Goal: Task Accomplishment & Management: Manage account settings

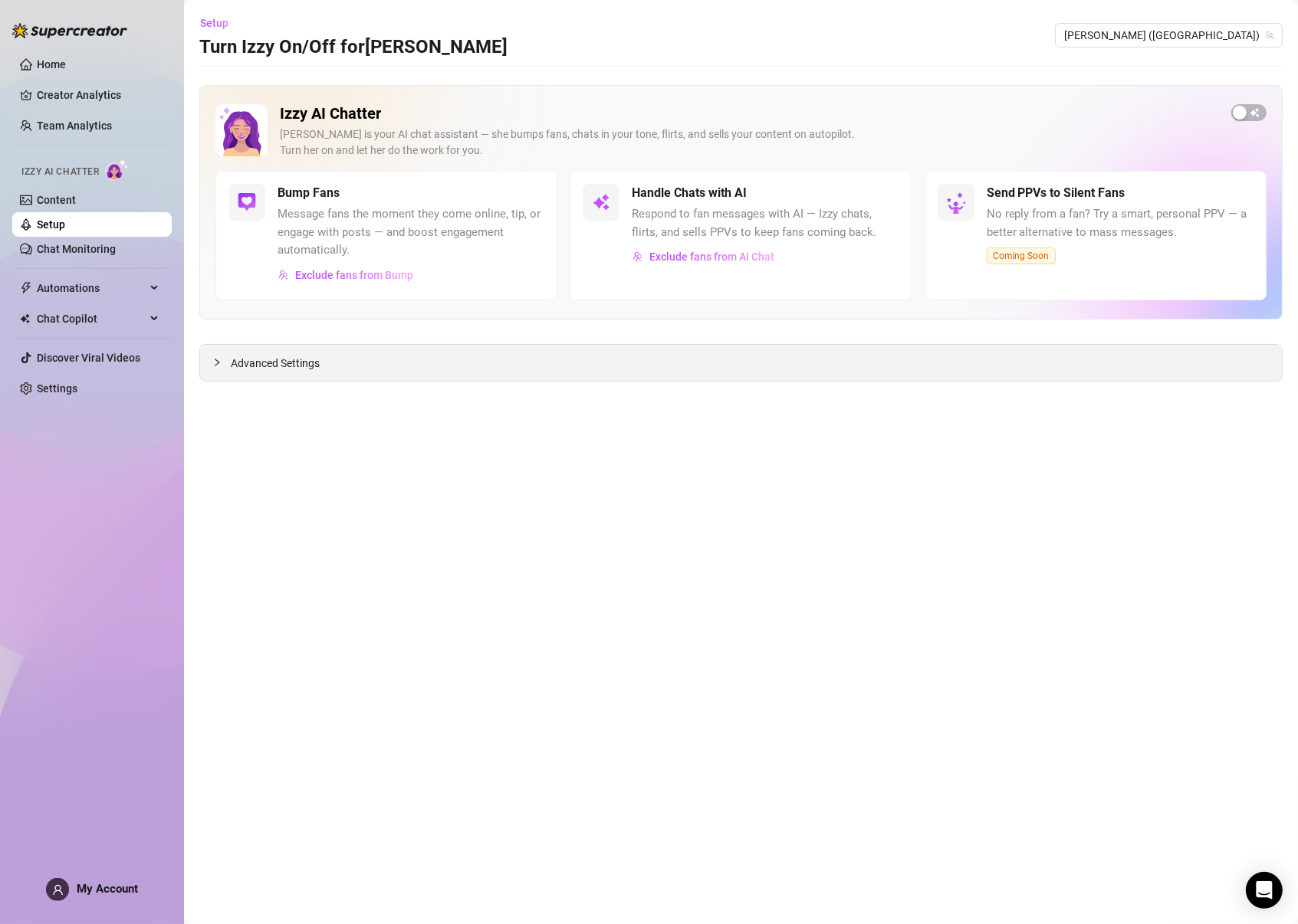
click at [262, 367] on span "Advanced Settings" at bounding box center [275, 363] width 89 height 17
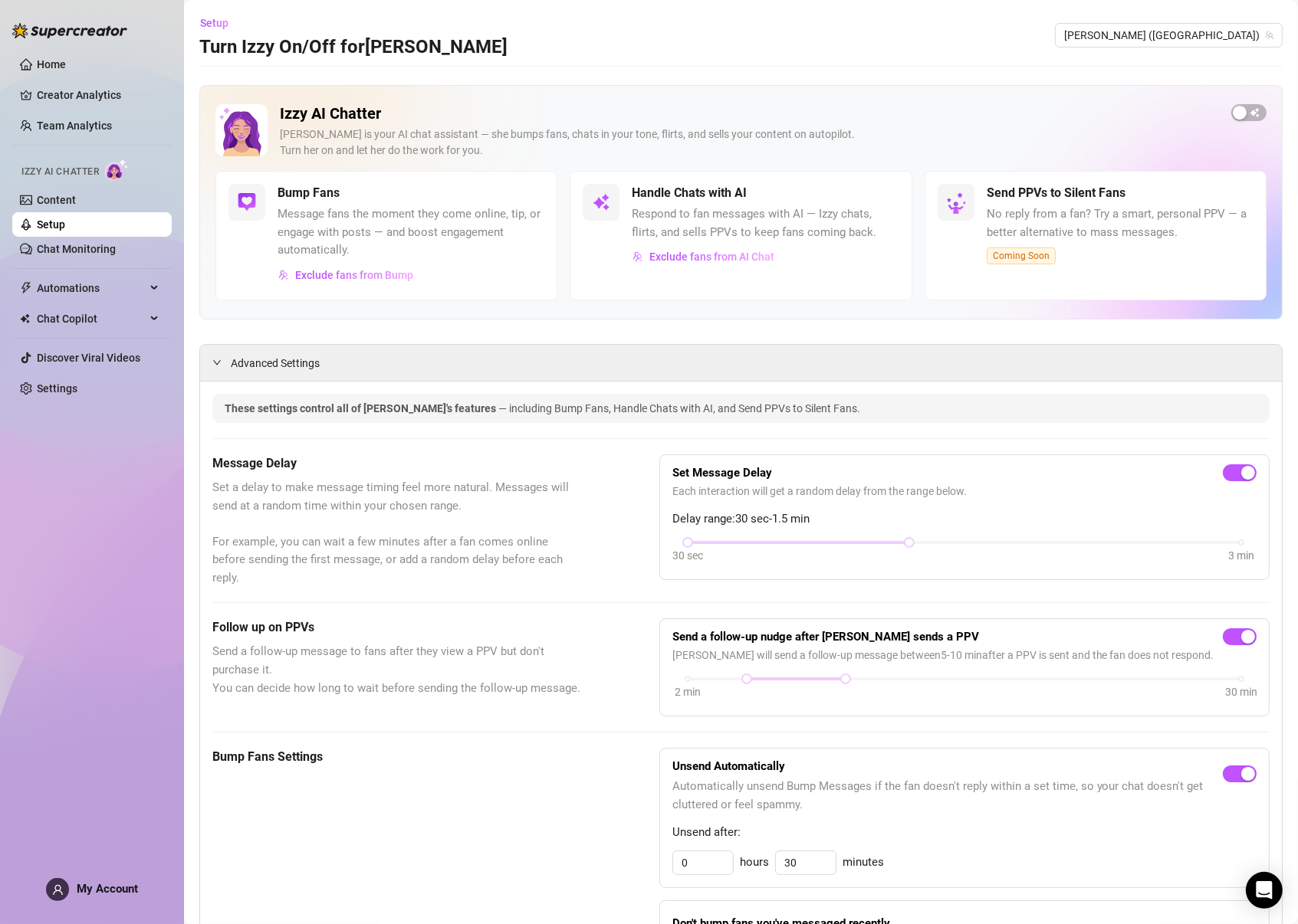
scroll to position [6, 0]
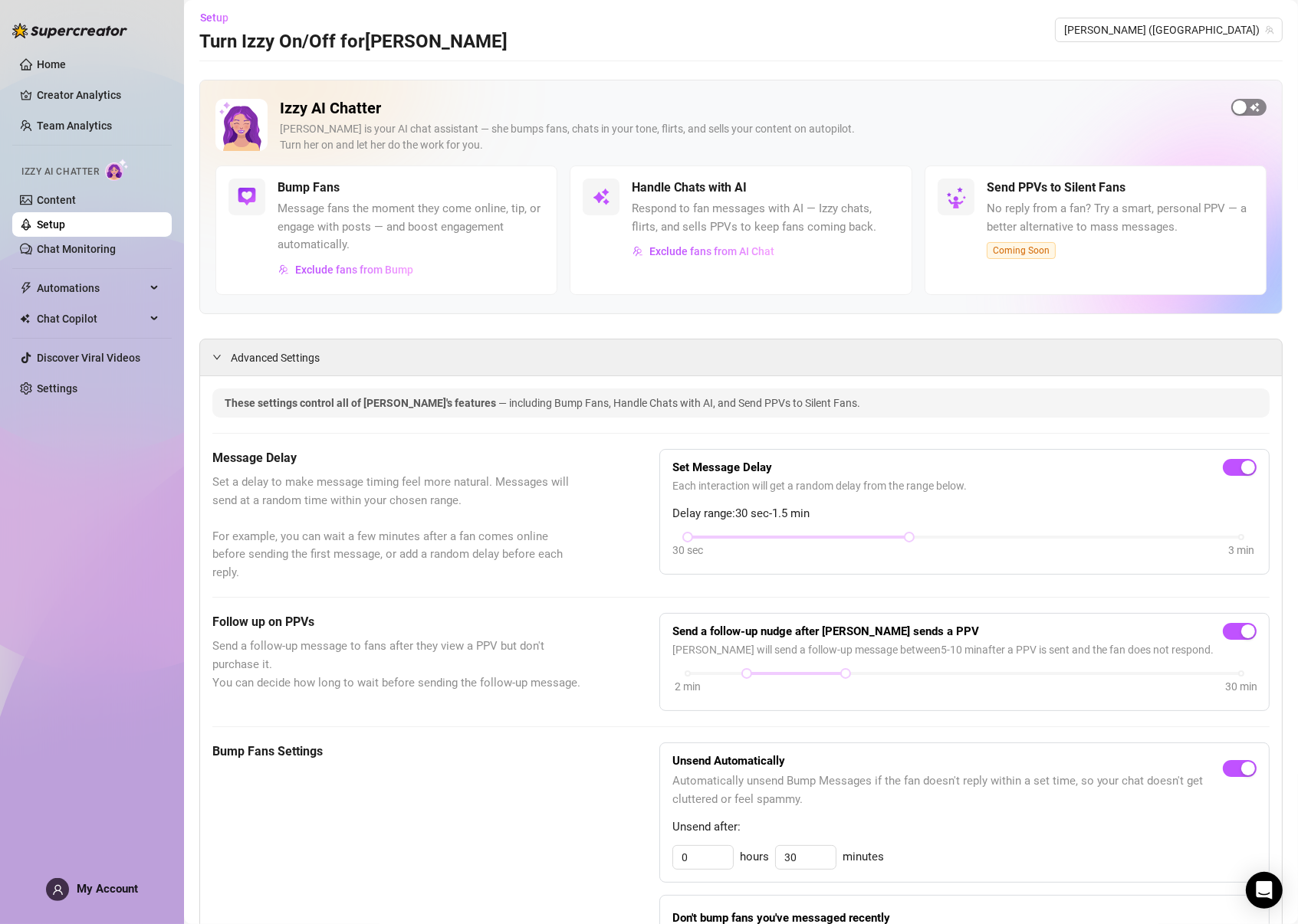
click at [1244, 108] on div "button" at bounding box center [1239, 107] width 13 height 13
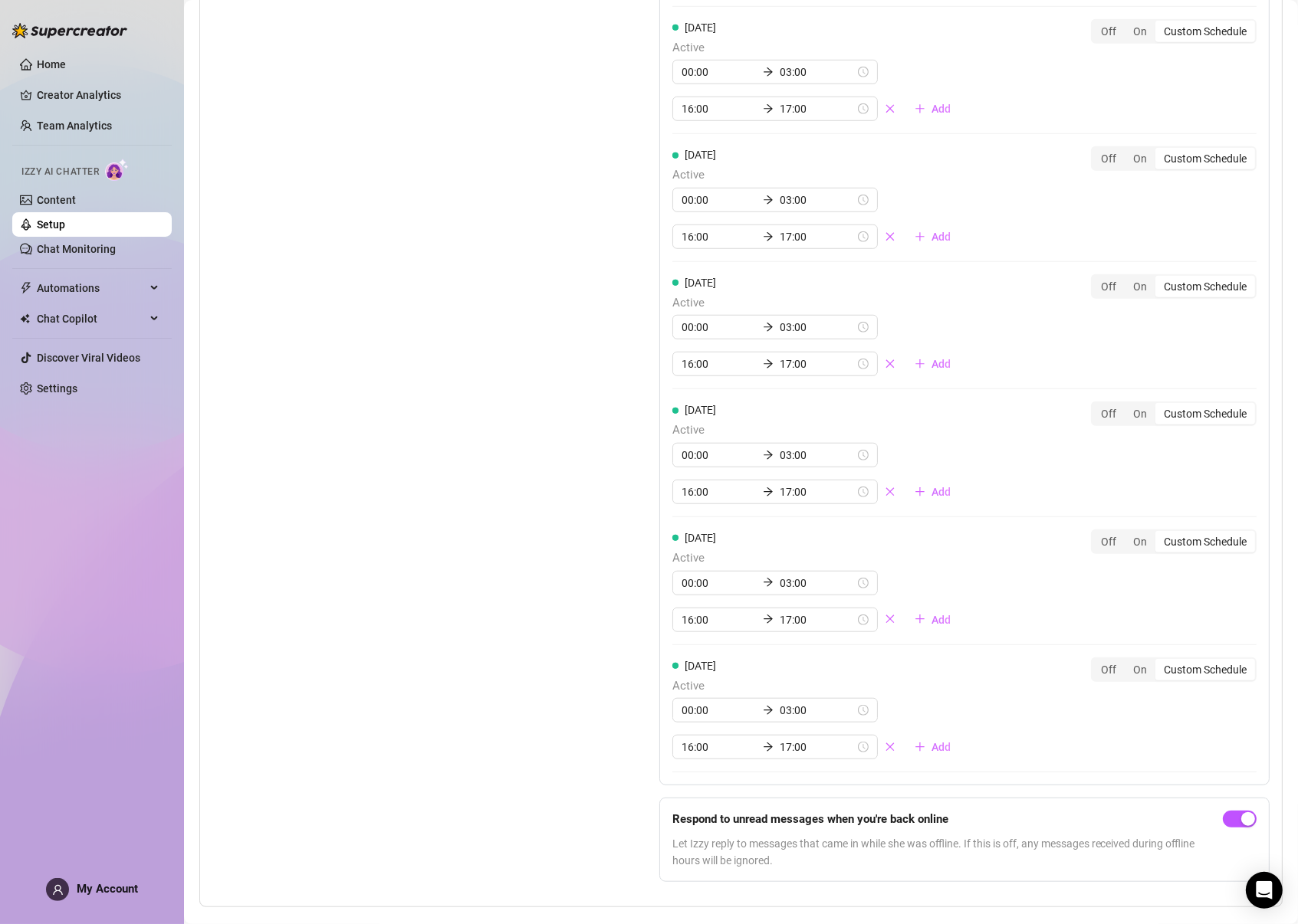
scroll to position [1339, 0]
click at [1267, 885] on icon "Open Intercom Messenger" at bounding box center [1263, 890] width 17 height 20
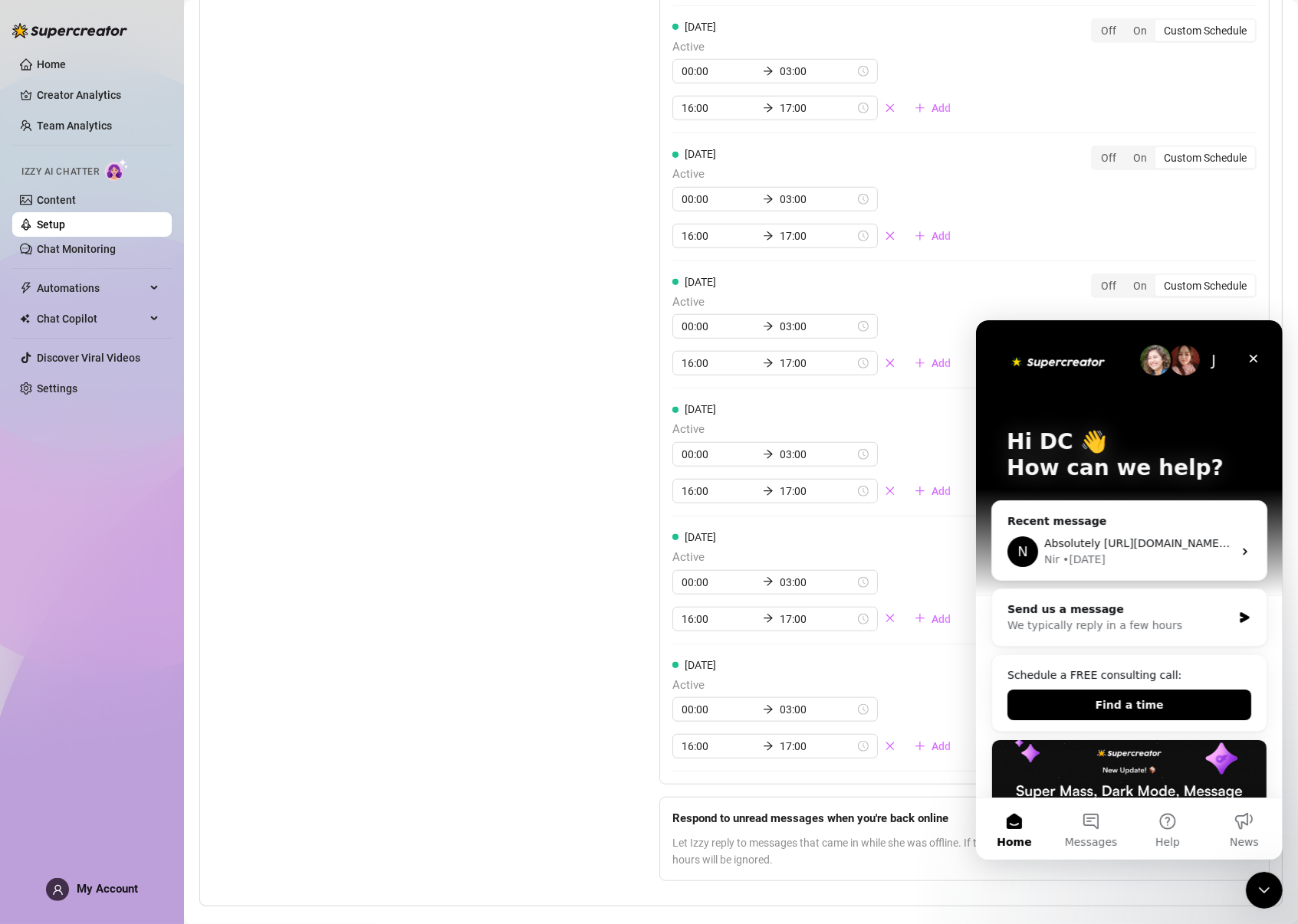
scroll to position [0, 0]
click at [1162, 551] on div "Nir • [DATE]" at bounding box center [1138, 559] width 188 height 16
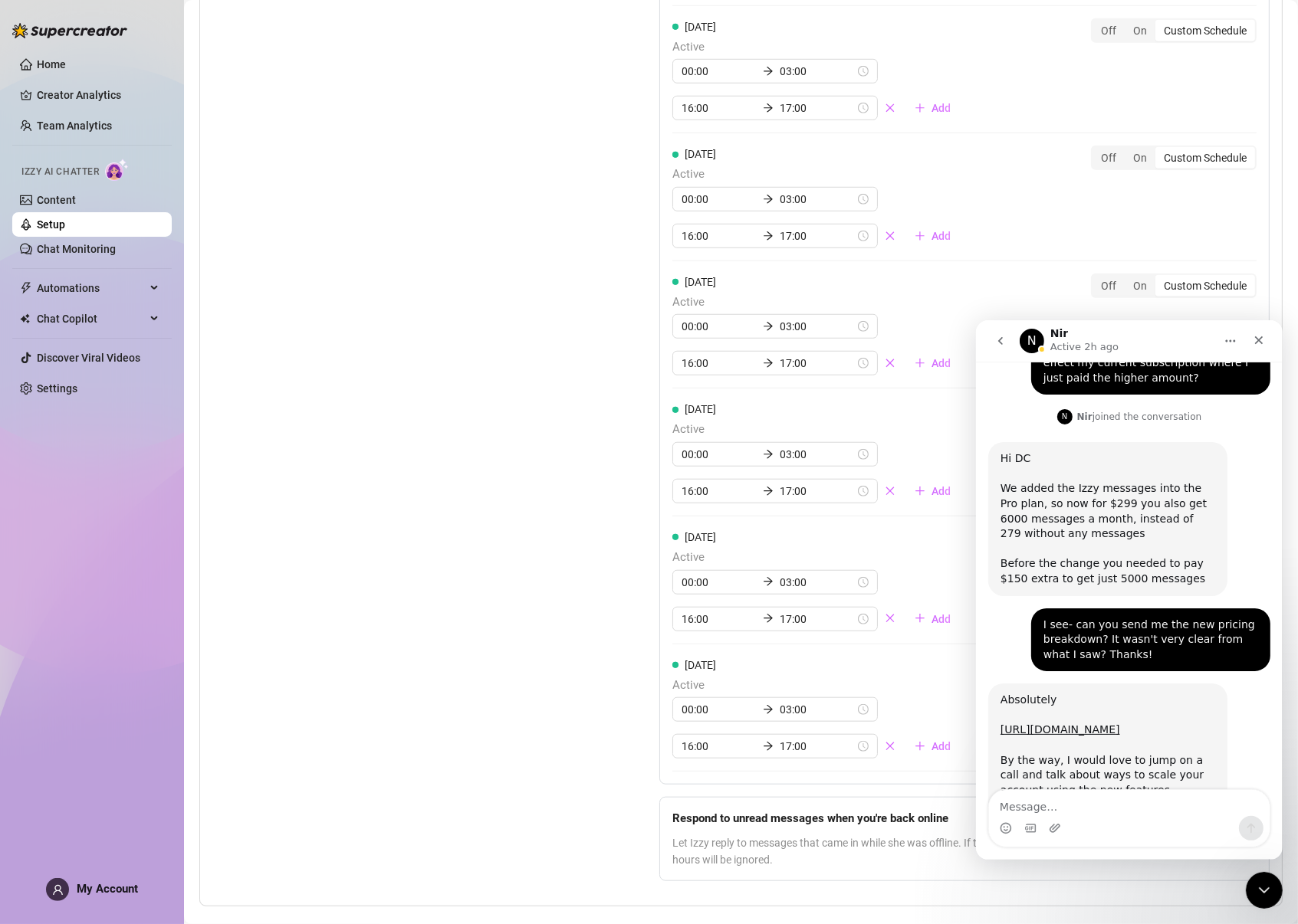
scroll to position [957, 0]
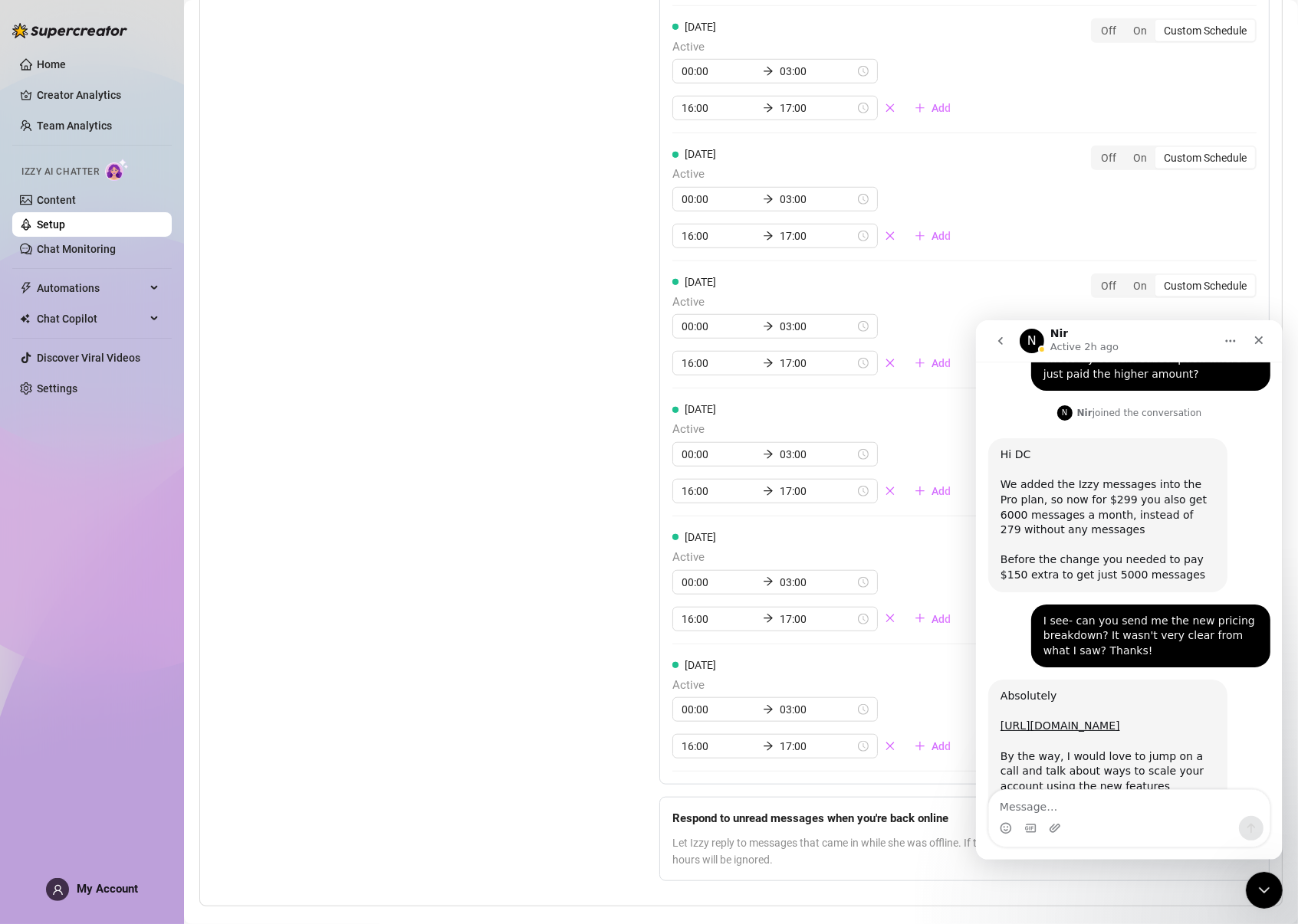
click at [1057, 804] on textarea "Message…" at bounding box center [1128, 802] width 281 height 26
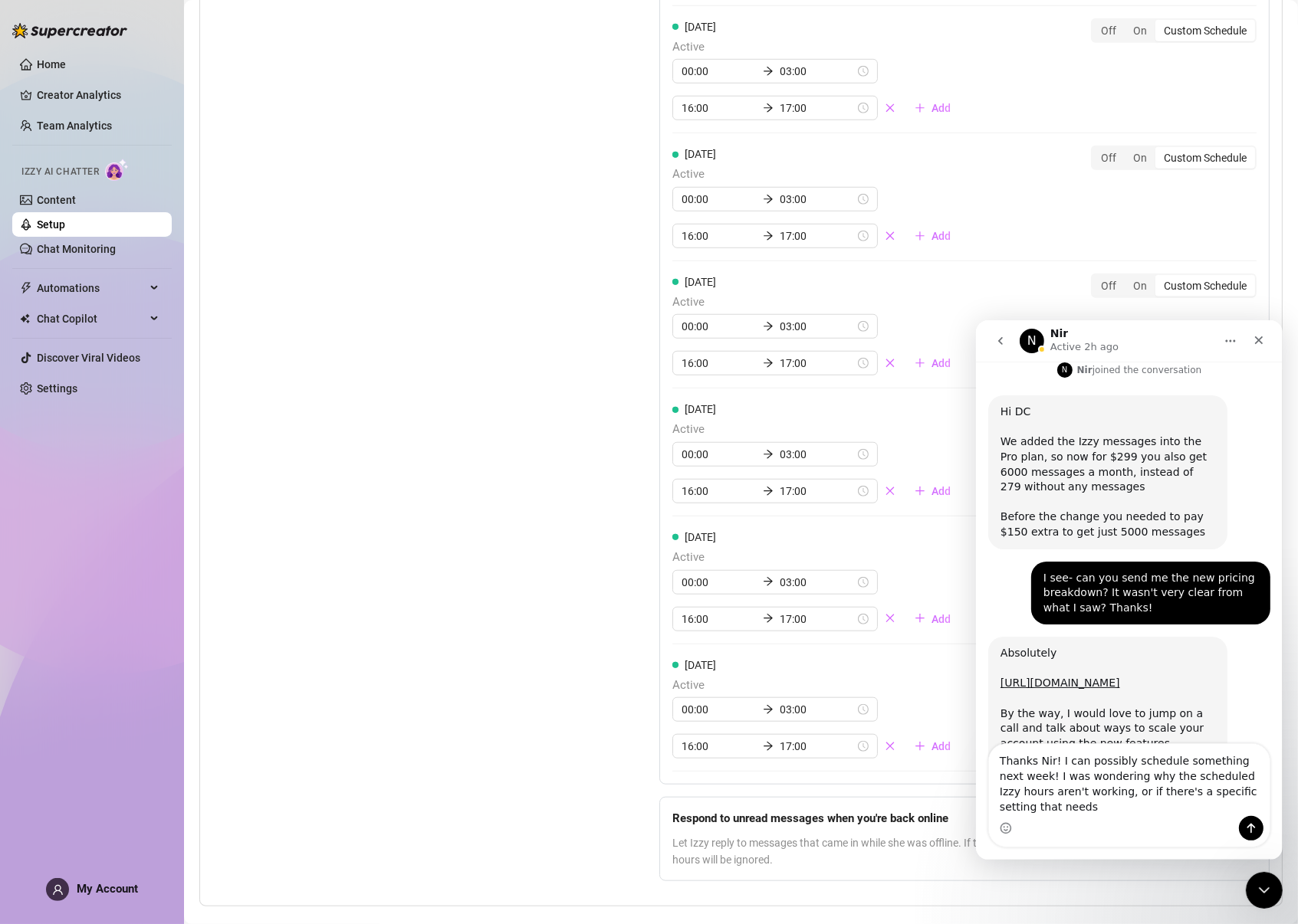
scroll to position [1003, 0]
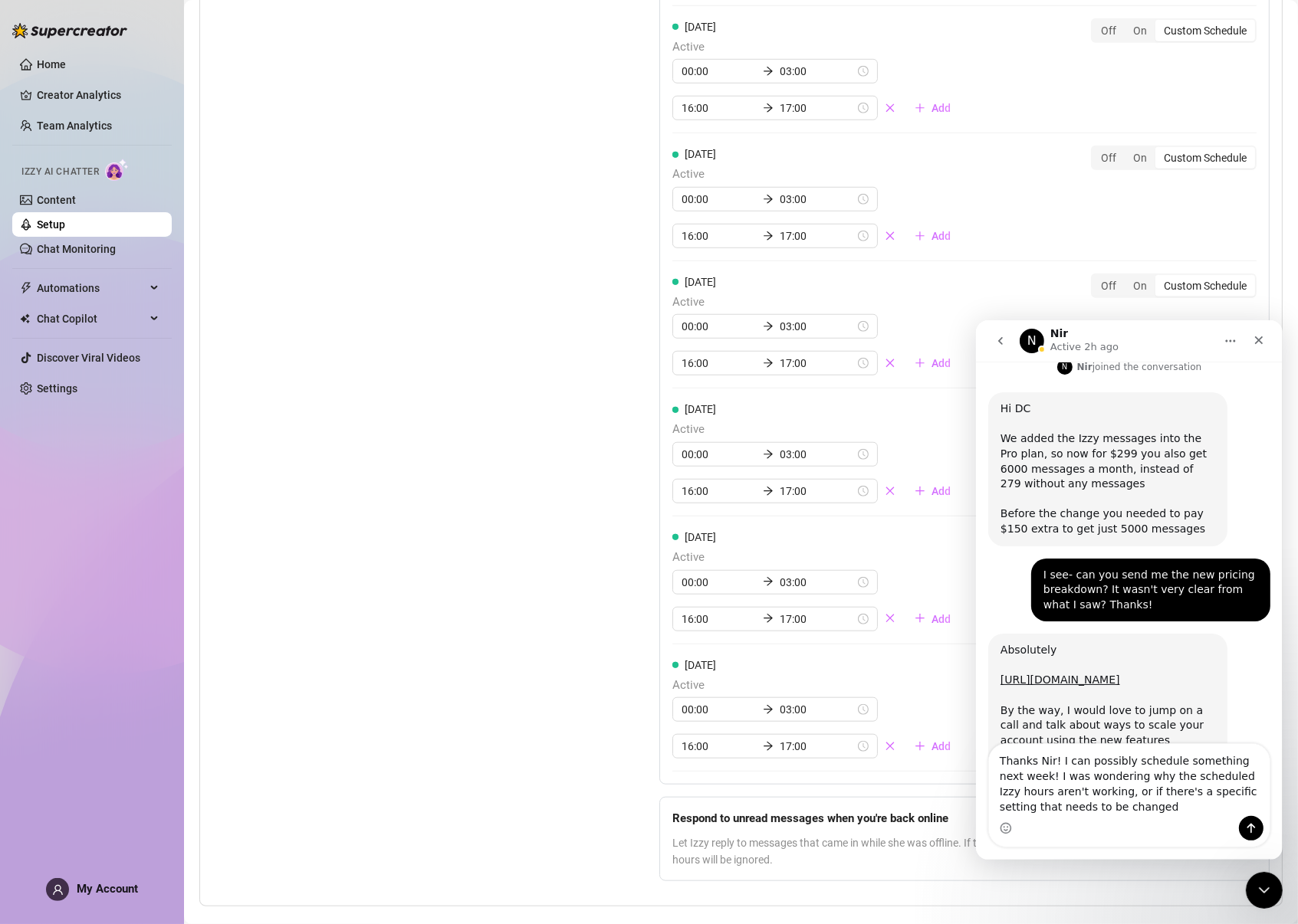
type textarea "Thanks Nir! I can possibly schedule something next week! I was wondering why th…"
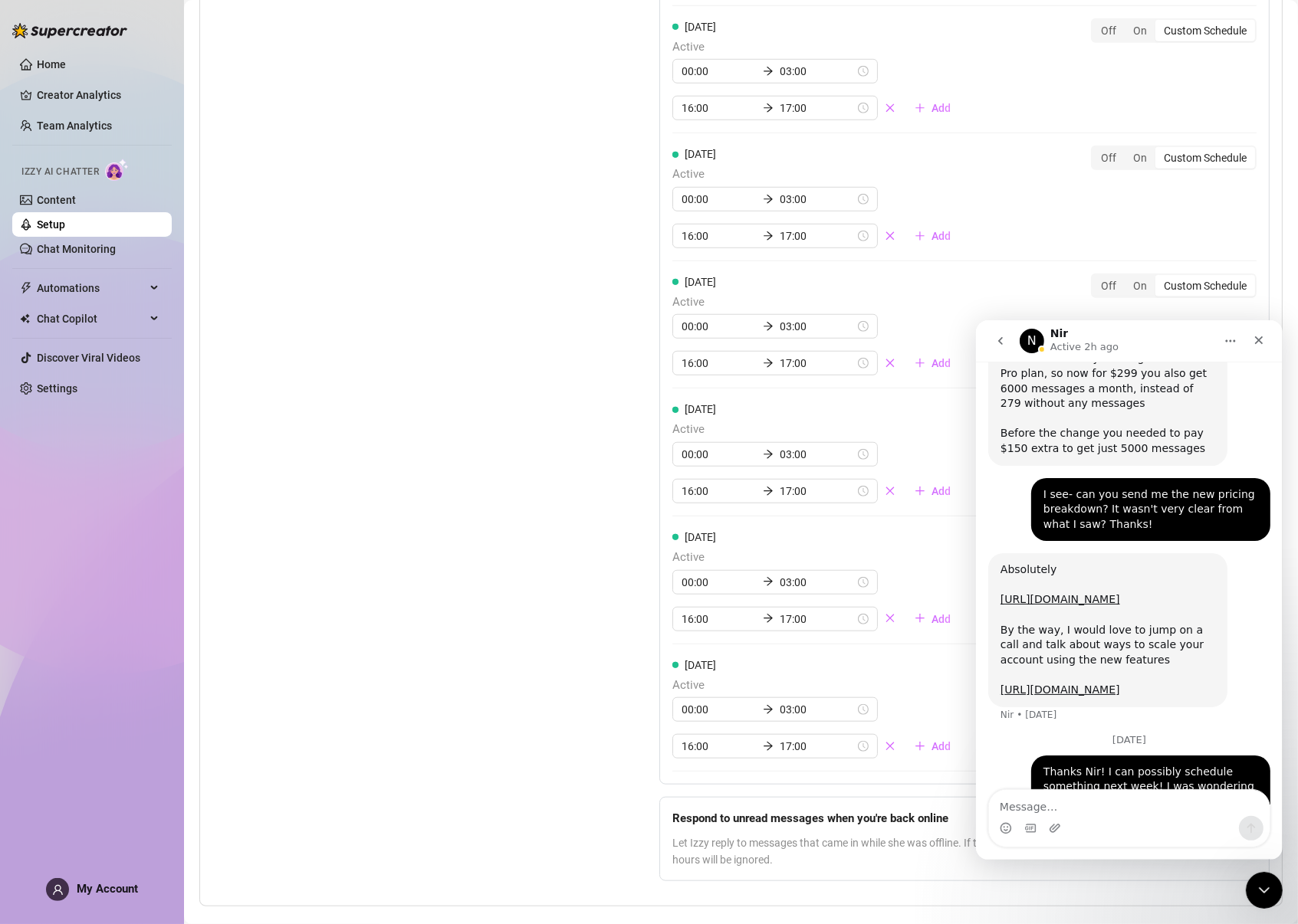
scroll to position [1082, 0]
click at [1265, 894] on icon "Close Intercom Messenger" at bounding box center [1261, 888] width 18 height 18
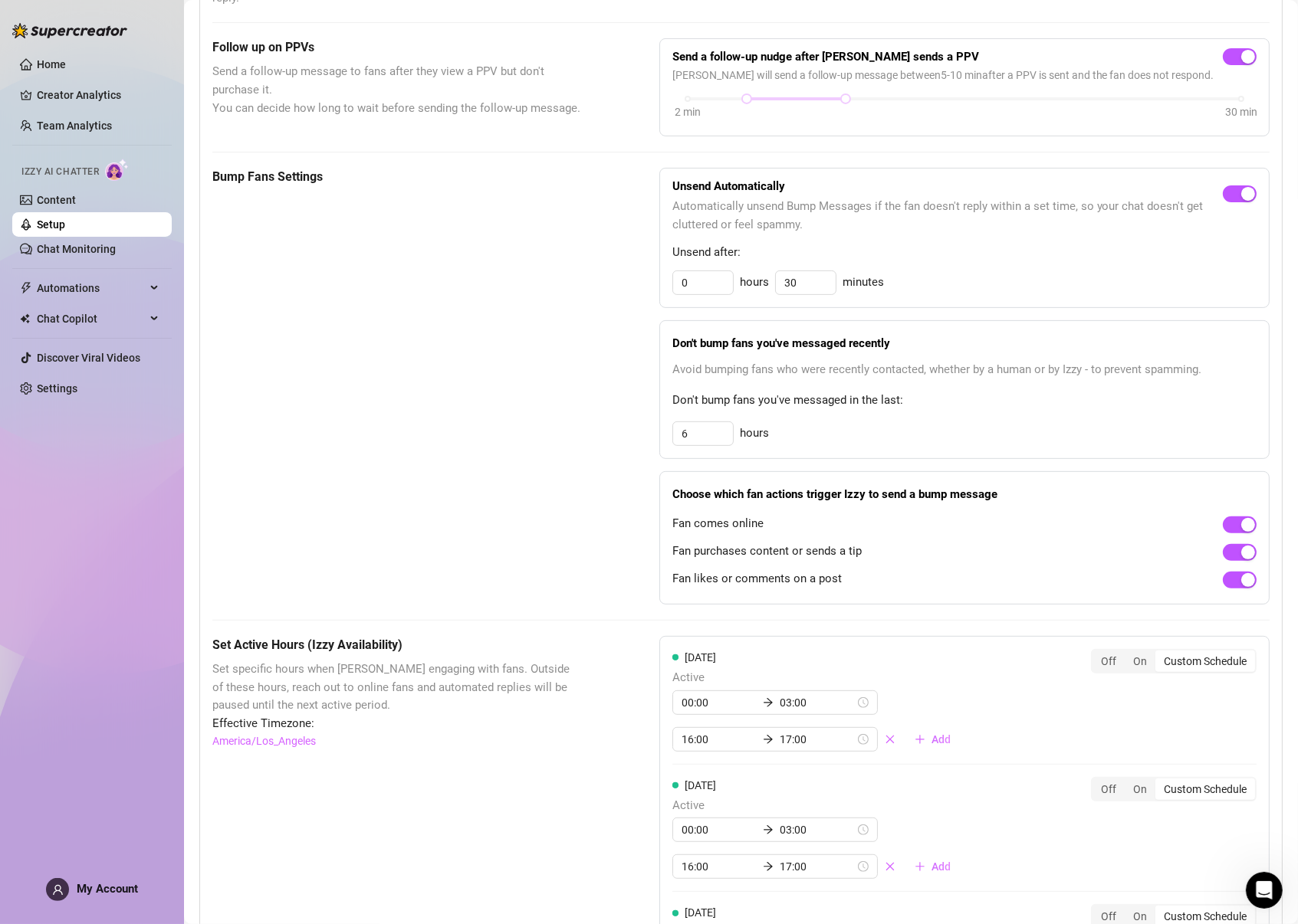
scroll to position [0, 0]
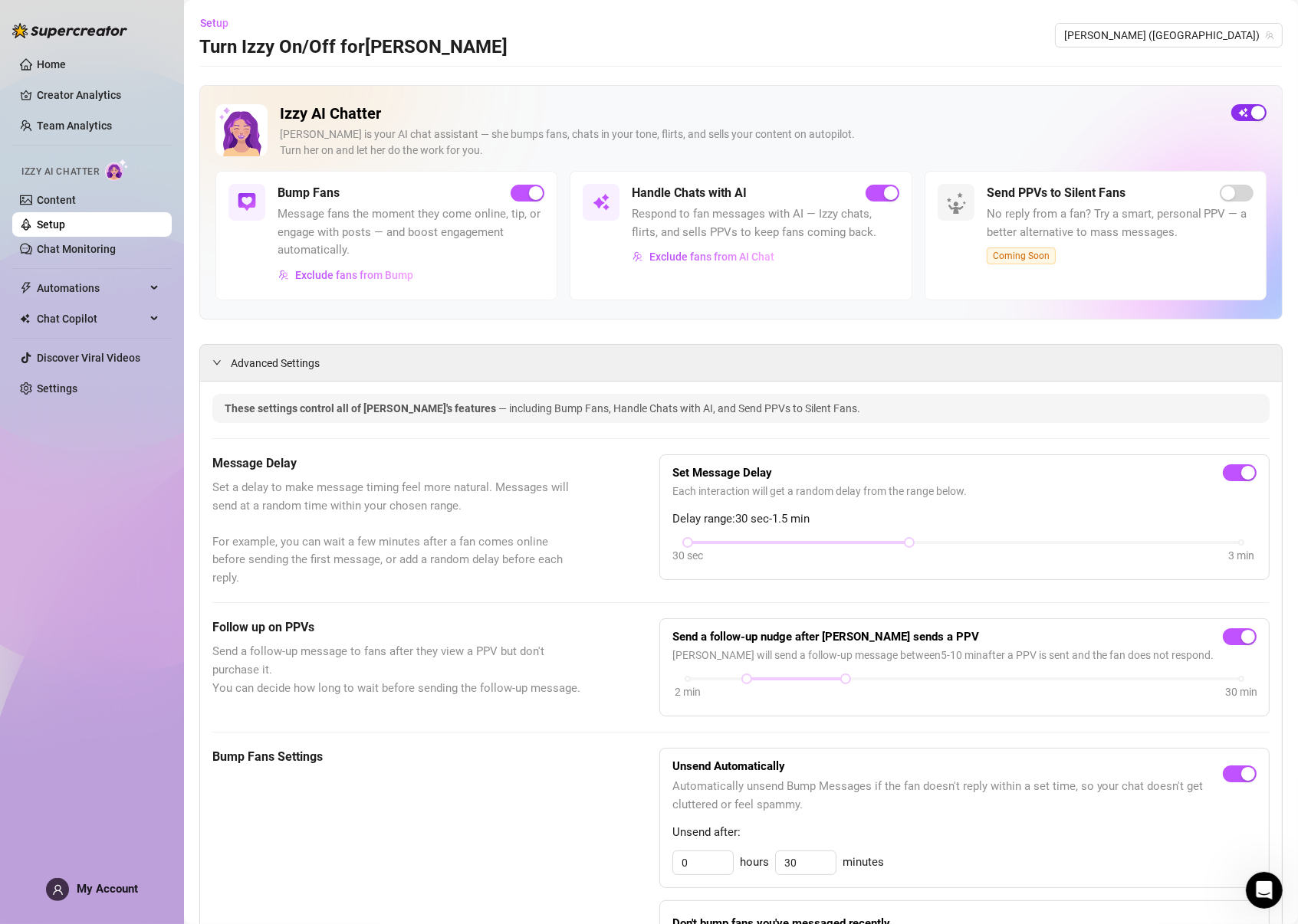
click at [1239, 109] on span "button" at bounding box center [1248, 112] width 36 height 17
click at [73, 123] on link "Team Analytics" at bounding box center [74, 125] width 75 height 12
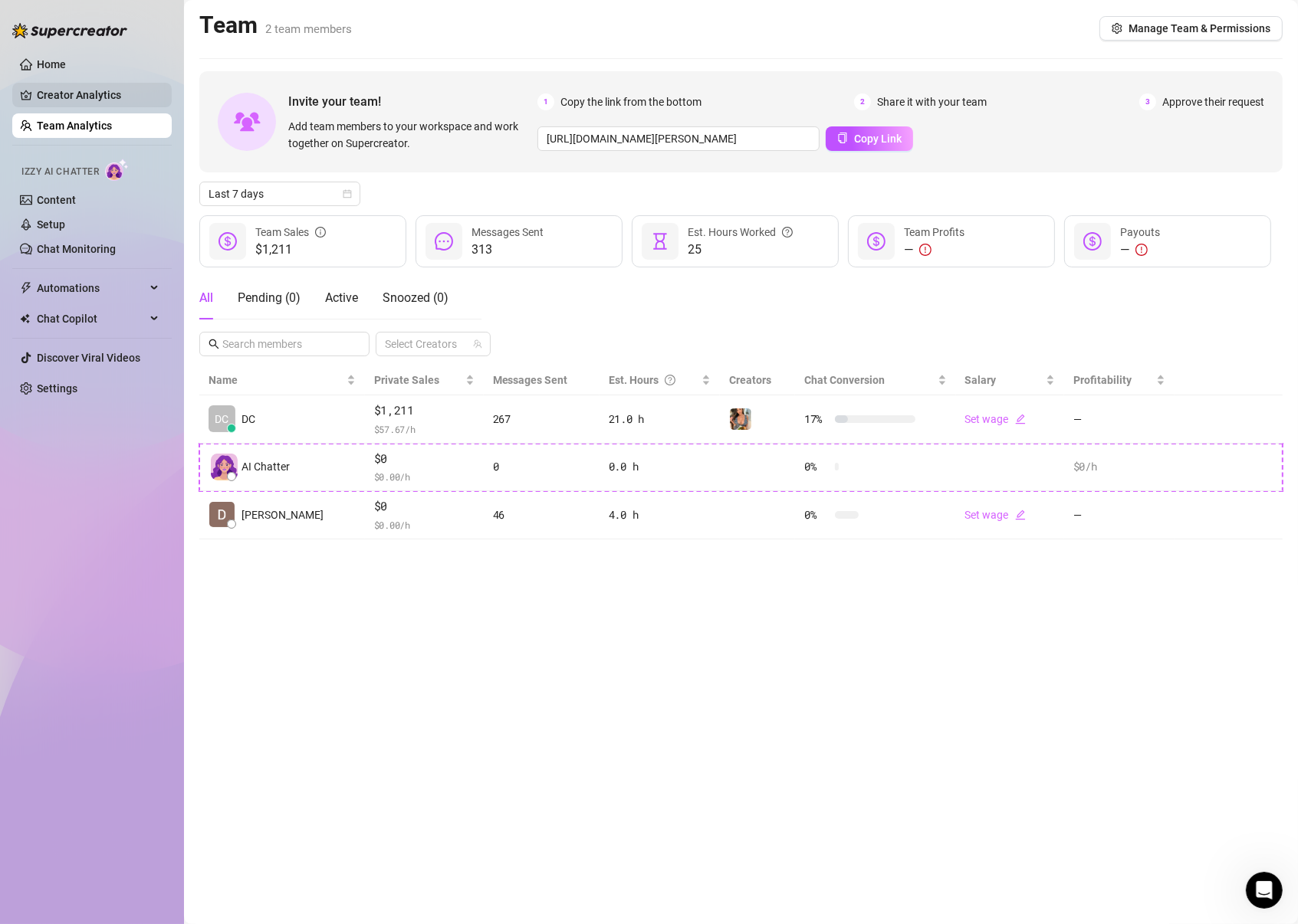
click at [71, 85] on link "Creator Analytics" at bounding box center [98, 95] width 123 height 25
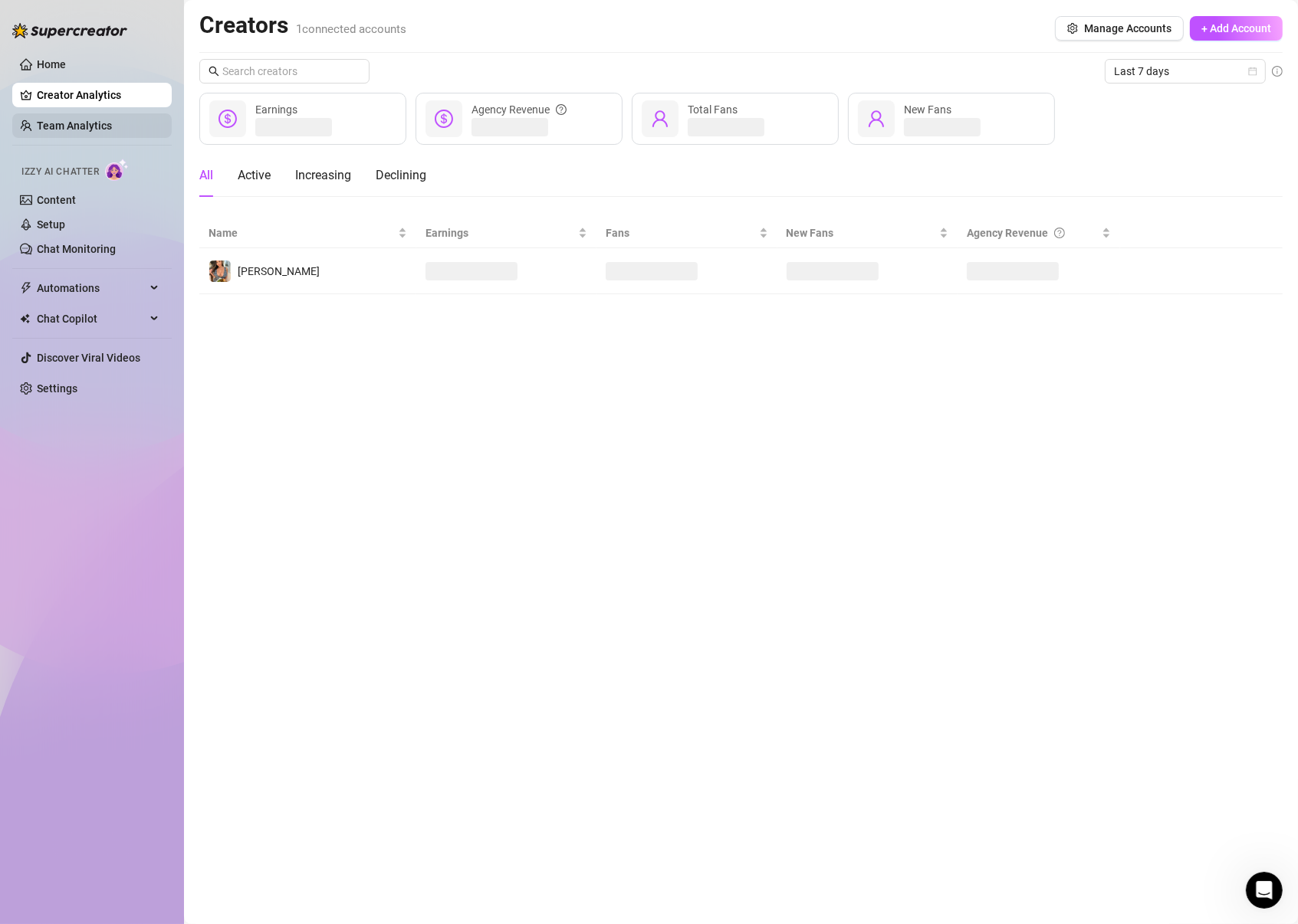
click at [38, 131] on link "Team Analytics" at bounding box center [74, 125] width 75 height 12
